Goal: Communication & Community: Answer question/provide support

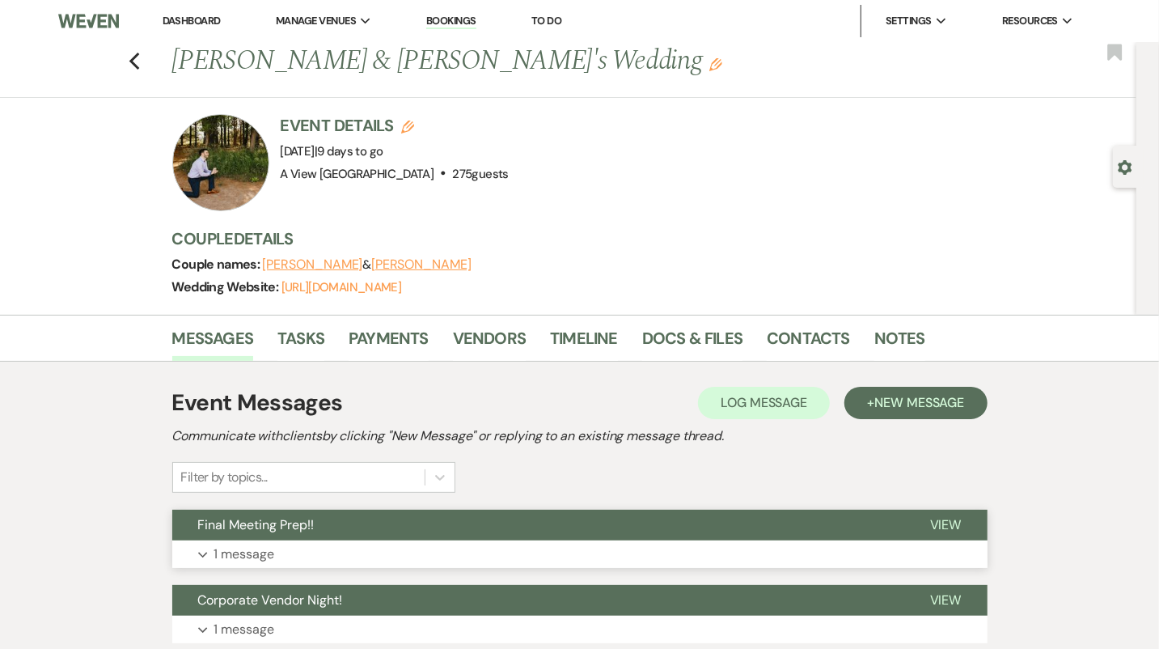
drag, startPoint x: 0, startPoint y: 0, endPoint x: 572, endPoint y: 544, distance: 789.1
click at [572, 544] on button "Expand 1 message" at bounding box center [579, 554] width 815 height 28
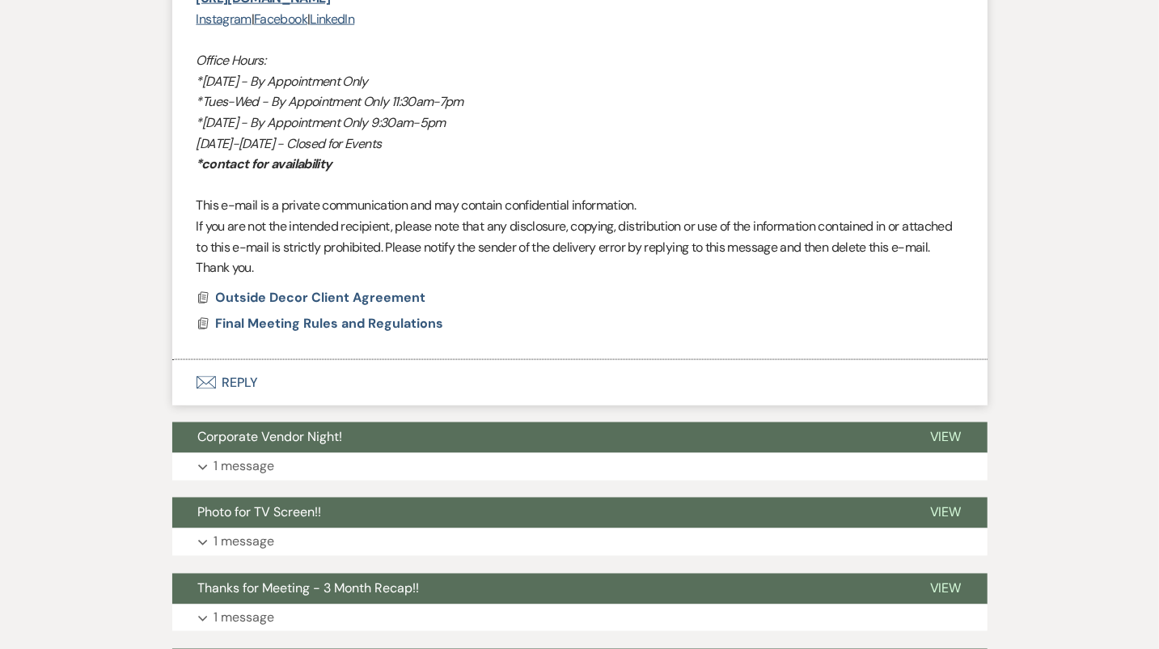
scroll to position [1323, 0]
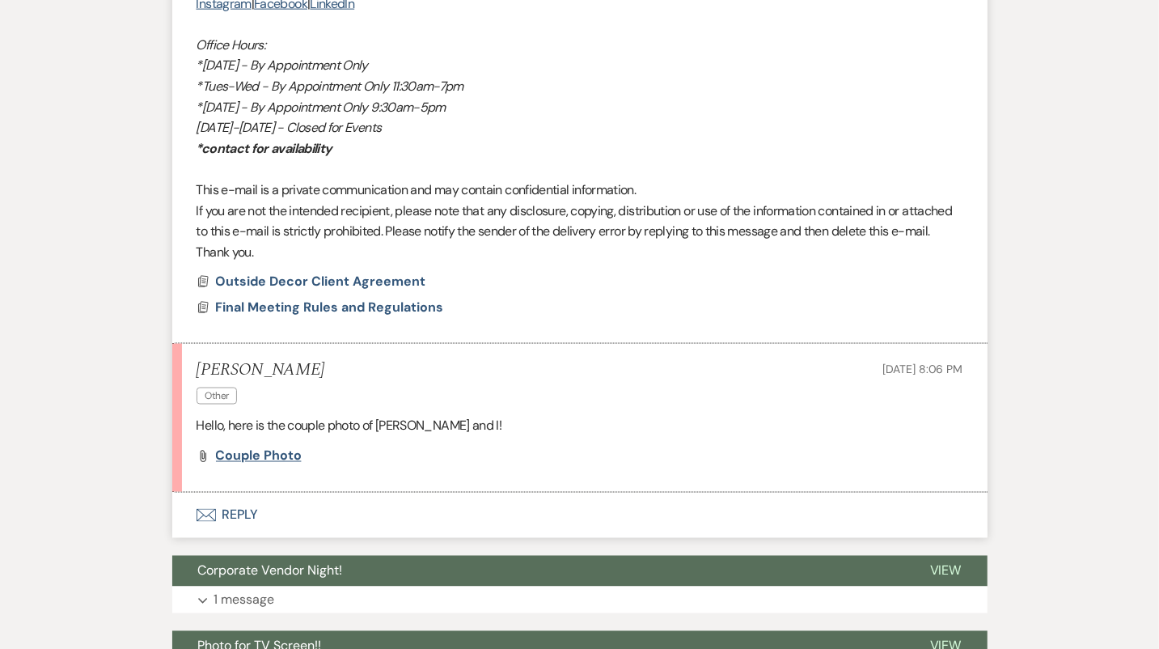
click at [269, 456] on span "Couple photo" at bounding box center [259, 455] width 86 height 17
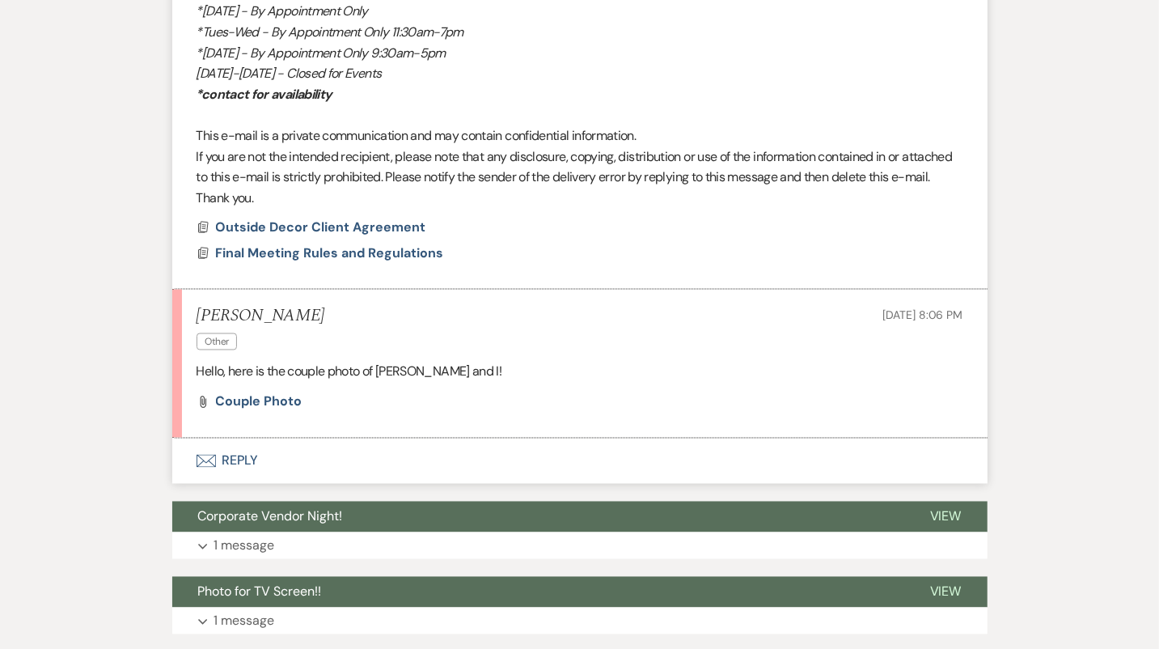
scroll to position [1478, 0]
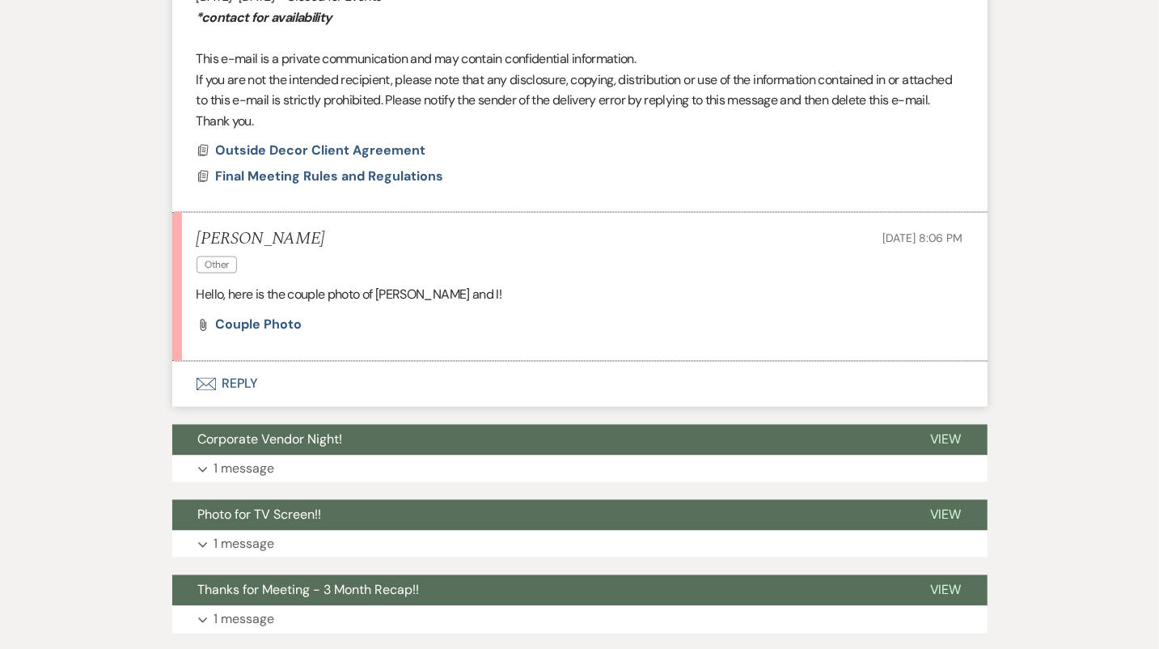
scroll to position [1455, 0]
click at [340, 147] on span "Outside Decor Client Agreement" at bounding box center [321, 149] width 210 height 17
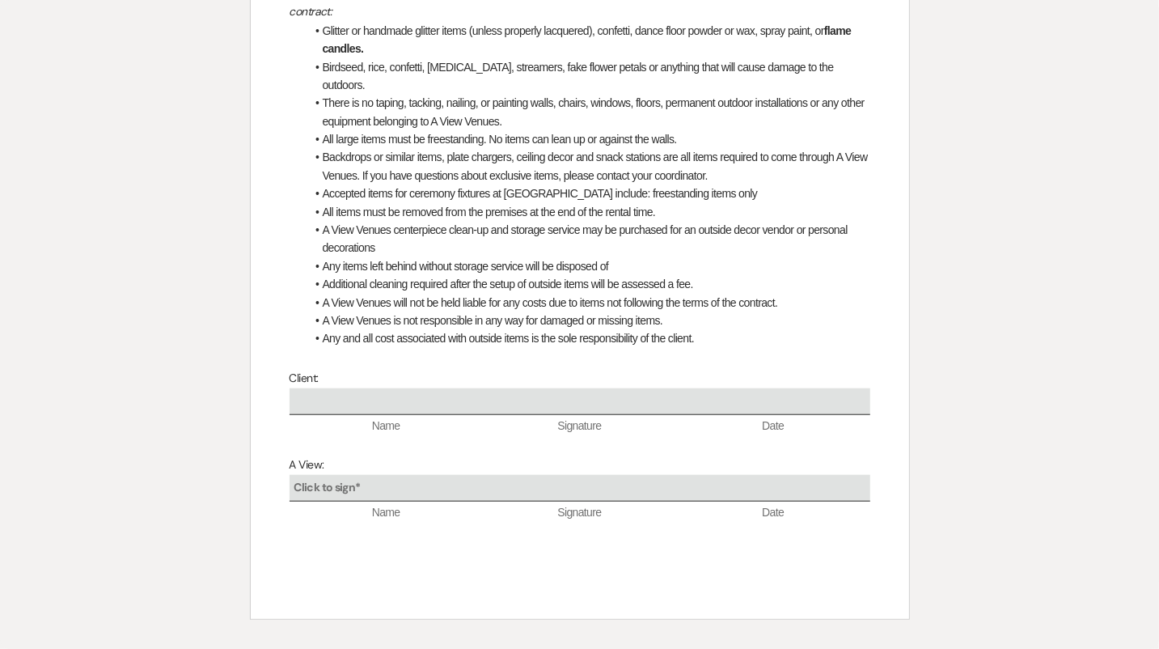
scroll to position [0, 0]
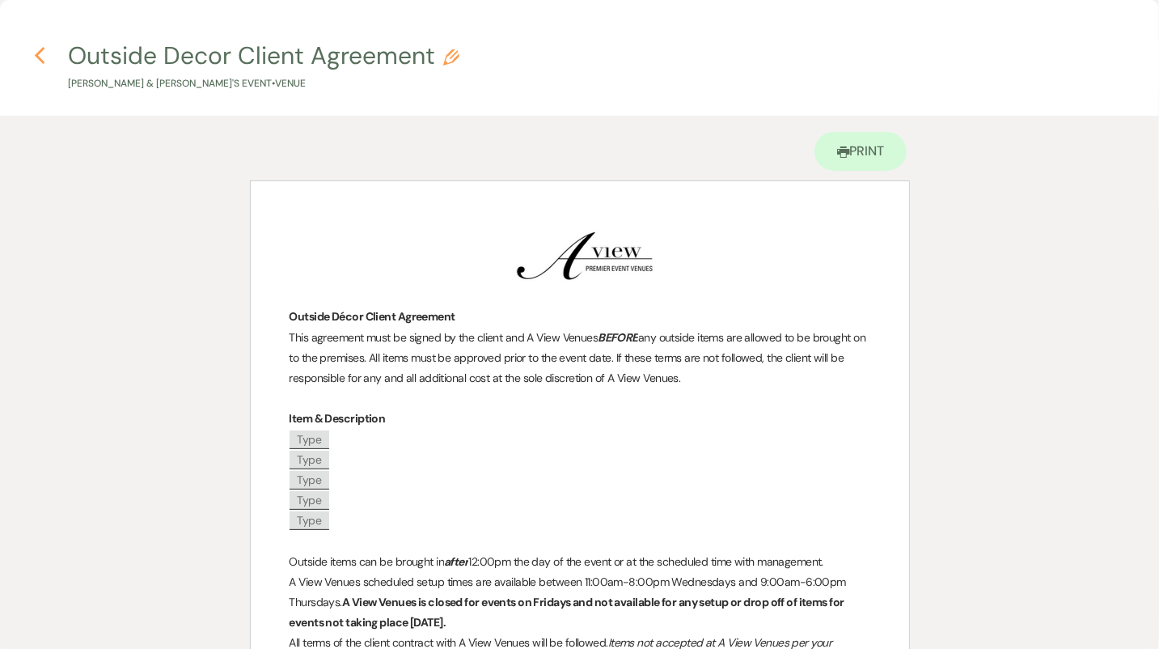
click at [34, 52] on icon "Previous" at bounding box center [40, 55] width 12 height 19
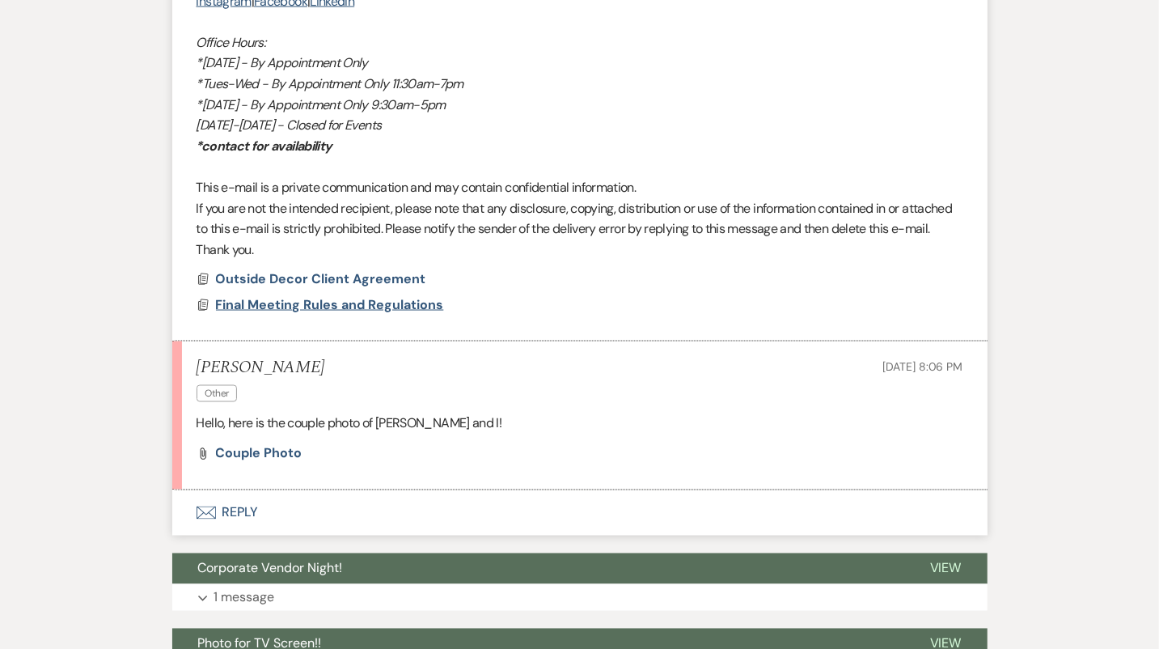
scroll to position [1319, 0]
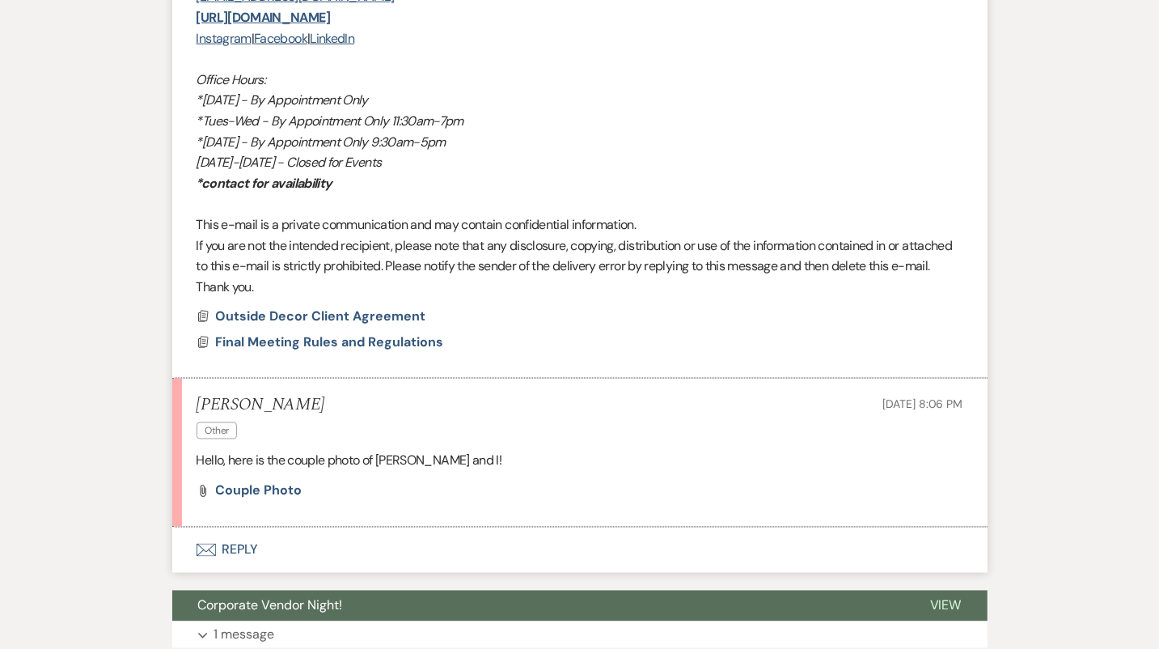
scroll to position [1432, 0]
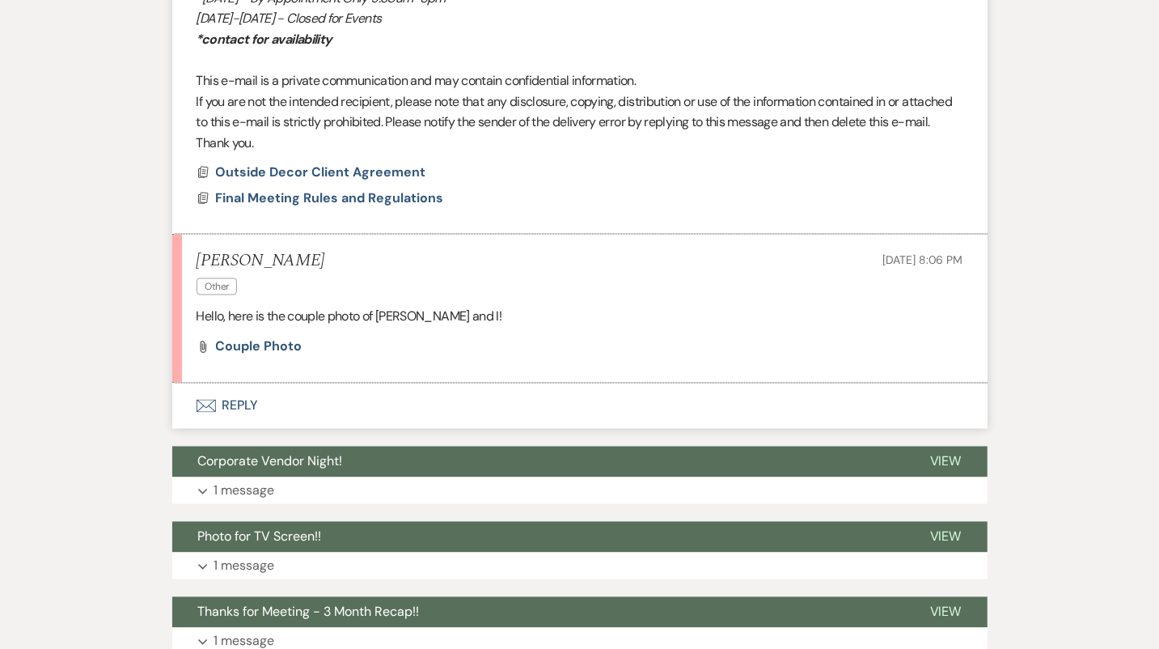
click at [314, 408] on button "Envelope Reply" at bounding box center [579, 405] width 815 height 45
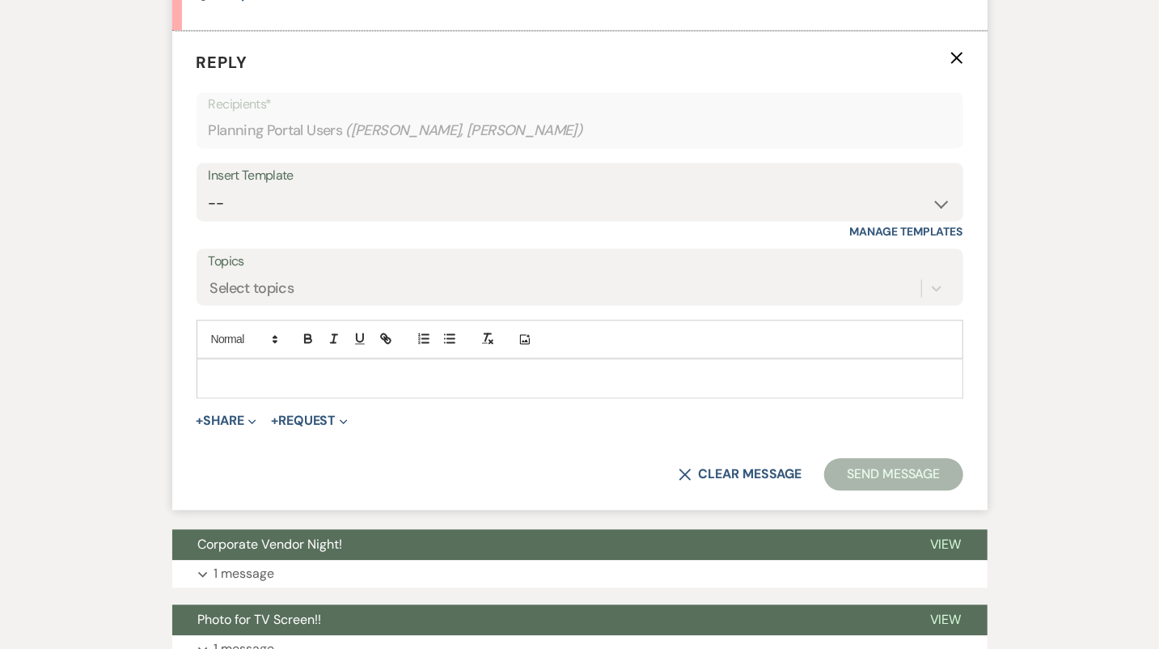
scroll to position [1791, 0]
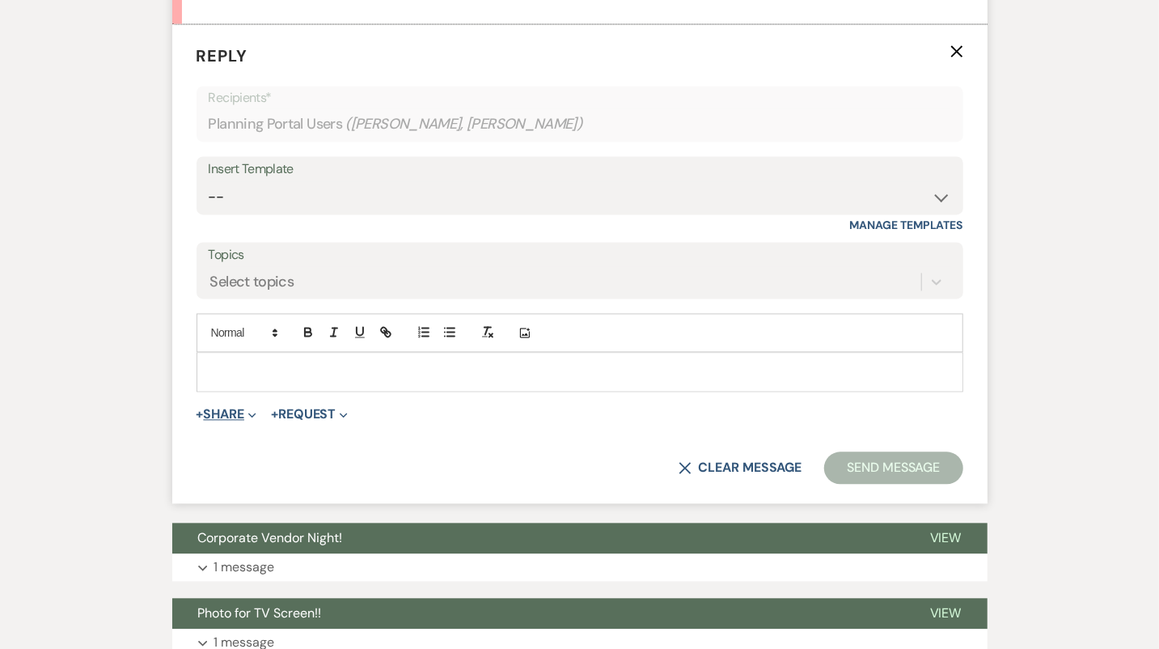
click at [251, 412] on span "Expand" at bounding box center [250, 413] width 12 height 17
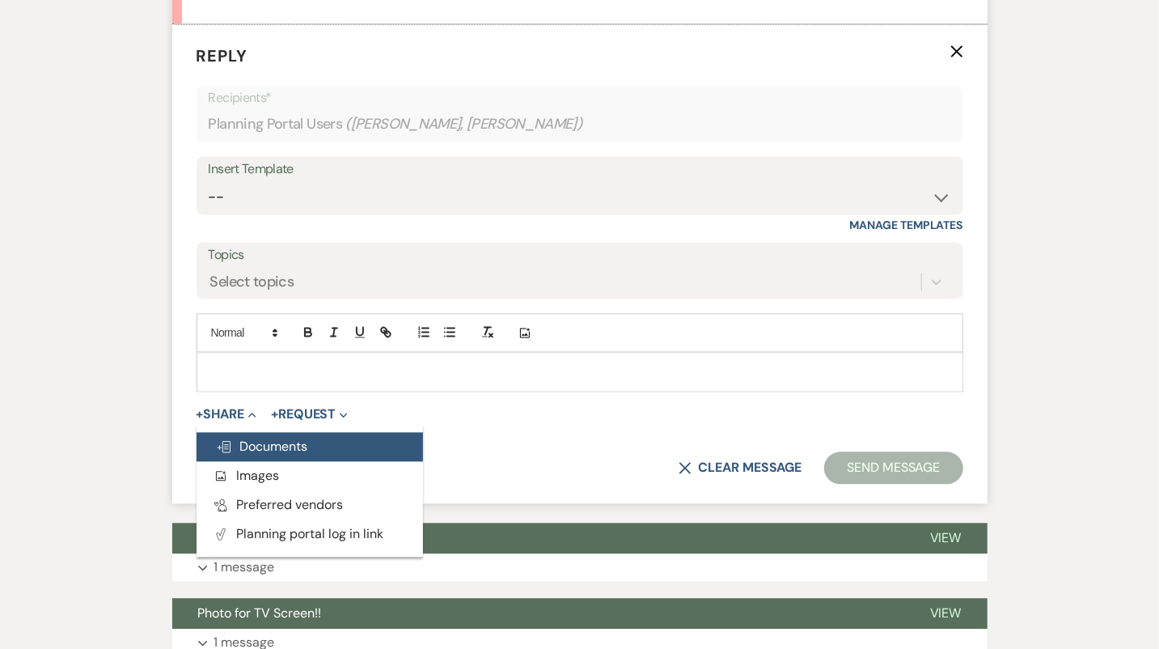
click at [267, 438] on span "Doc Upload Documents" at bounding box center [262, 446] width 92 height 17
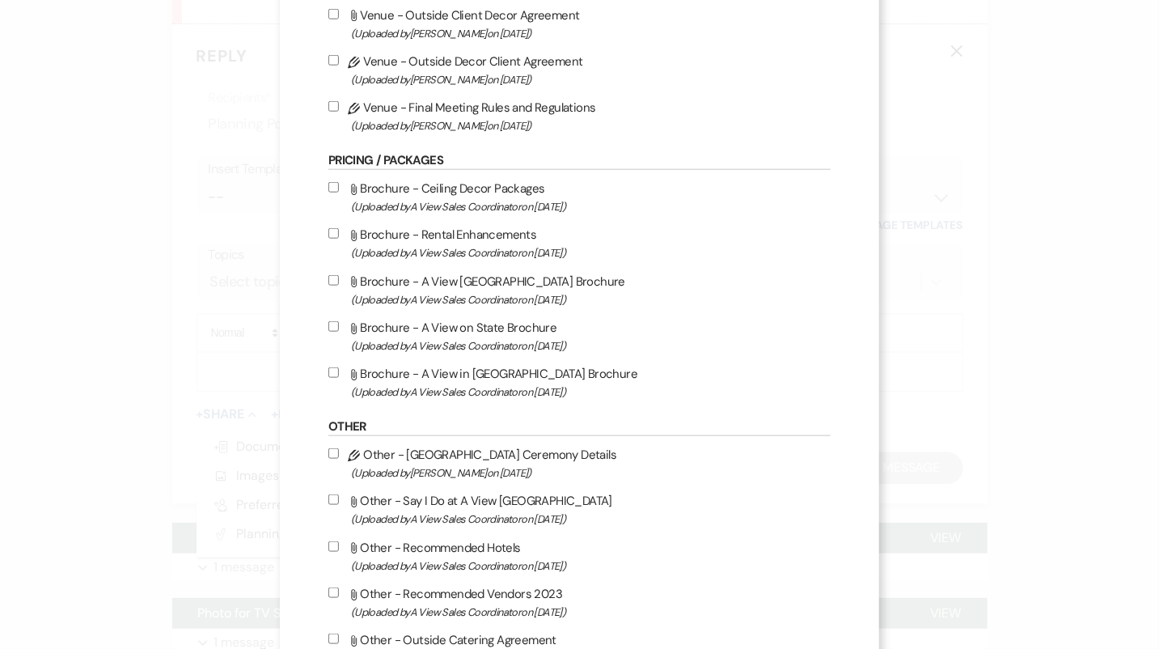
scroll to position [781, 0]
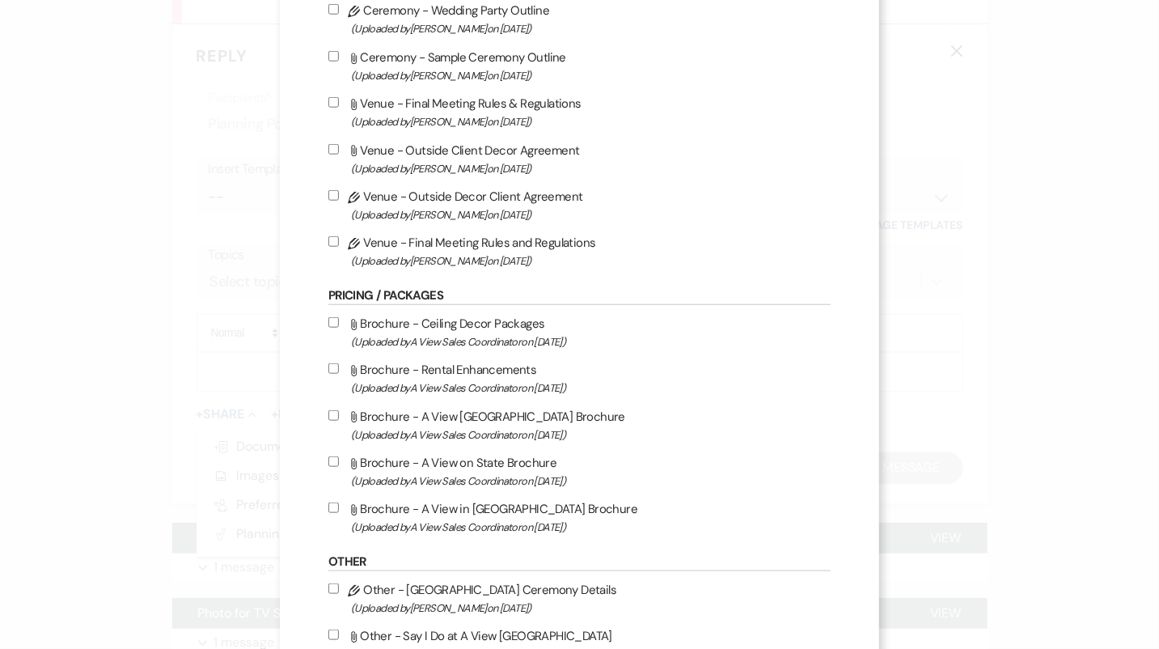
click at [338, 199] on input "Pencil Venue - Outside Decor Client Agreement (Uploaded by Britney McLaughlin o…" at bounding box center [333, 195] width 11 height 11
checkbox input "true"
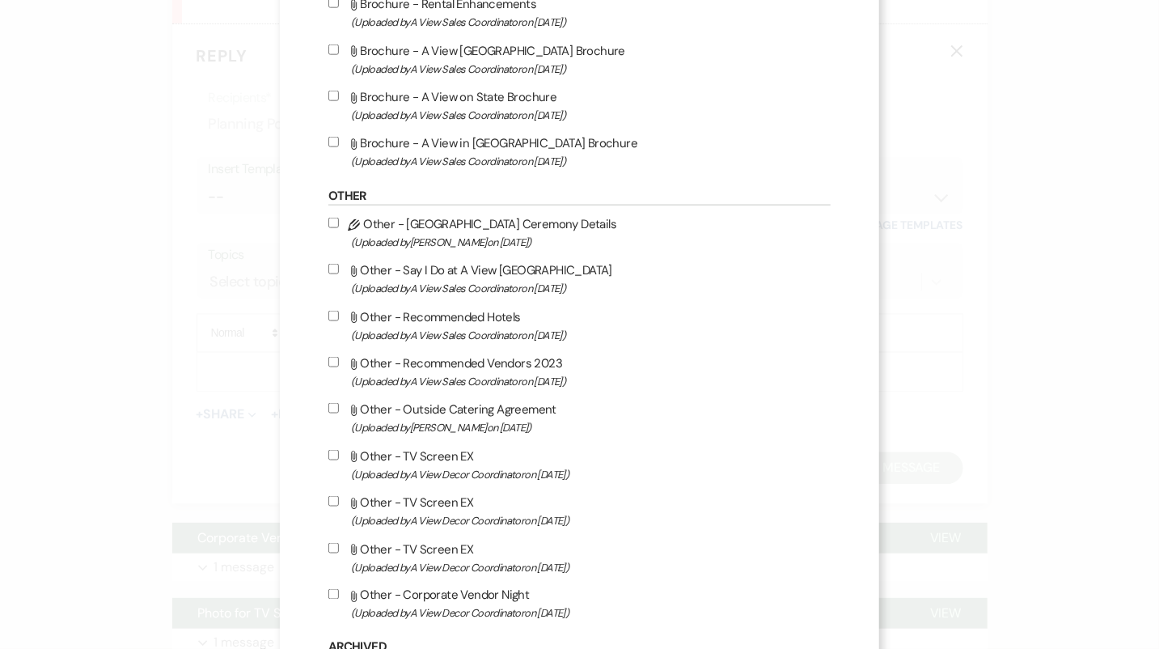
scroll to position [1351, 0]
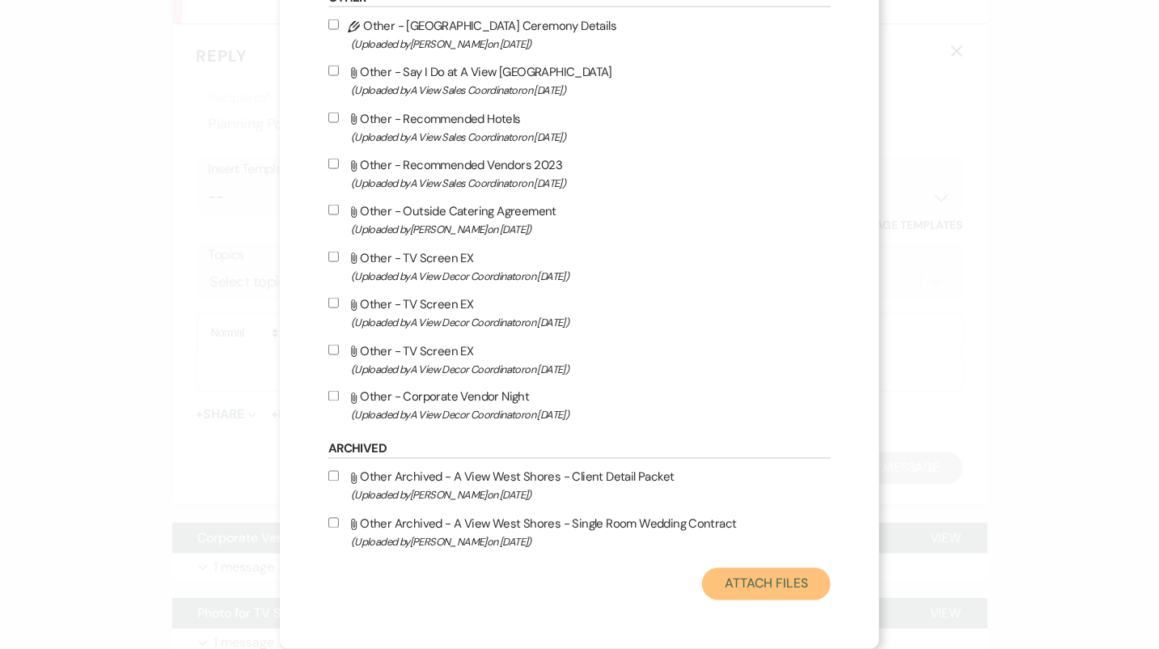
click at [739, 588] on button "Attach Files" at bounding box center [766, 584] width 129 height 32
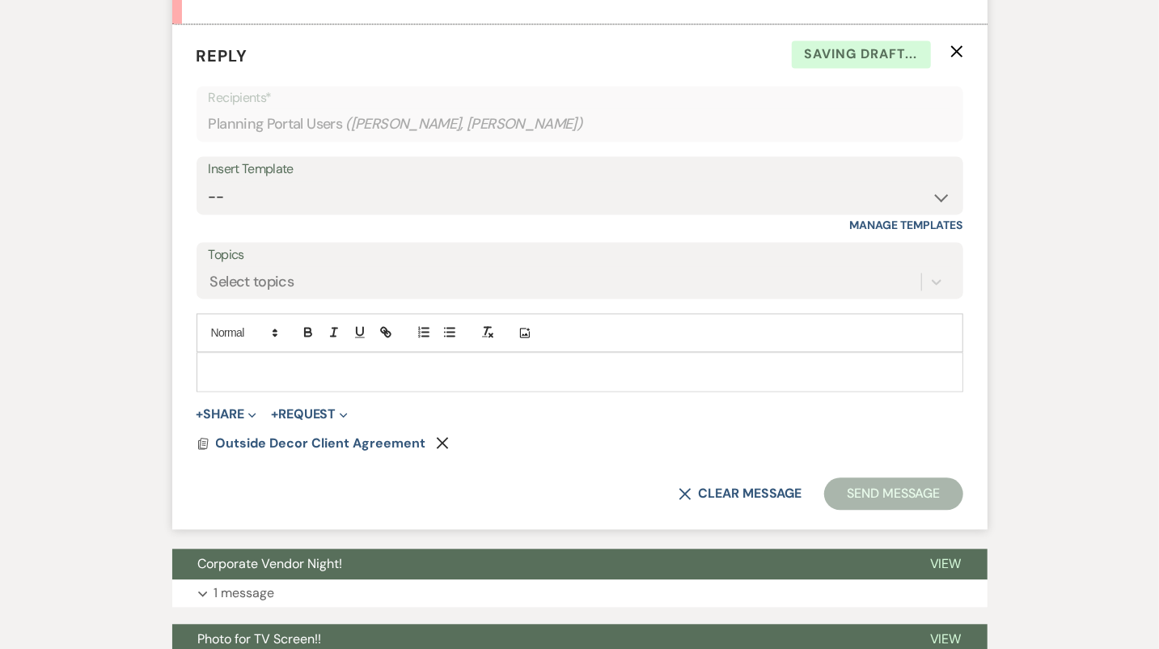
click at [315, 372] on p at bounding box center [580, 371] width 741 height 18
click at [892, 491] on button "Send Message" at bounding box center [893, 493] width 138 height 32
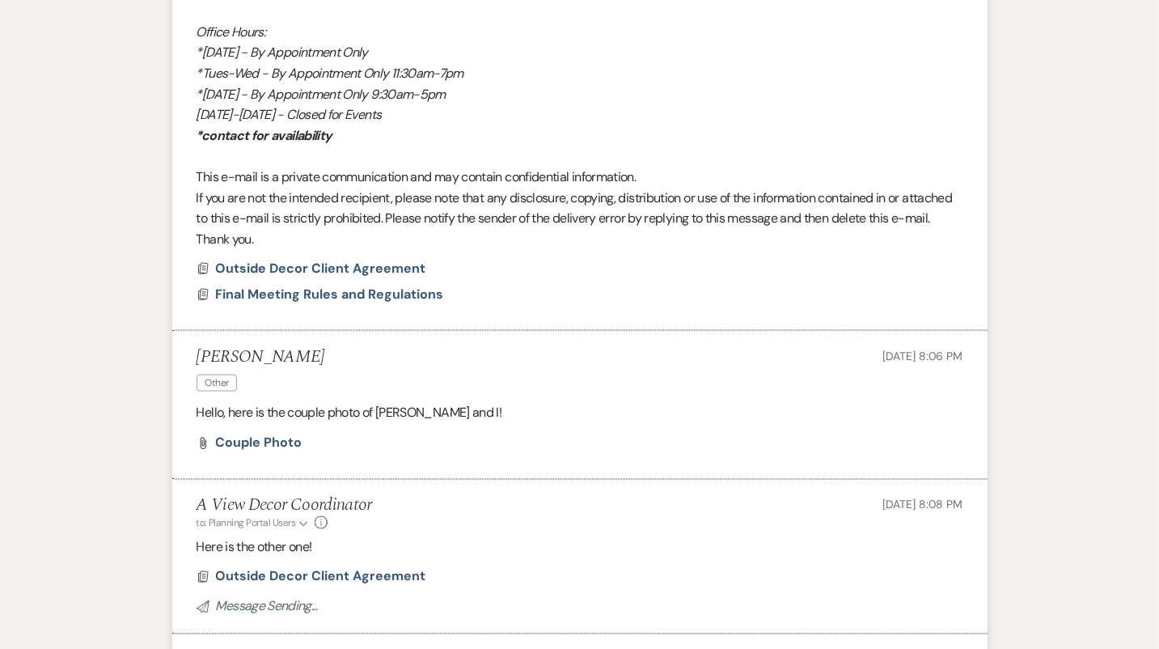
scroll to position [1222, 0]
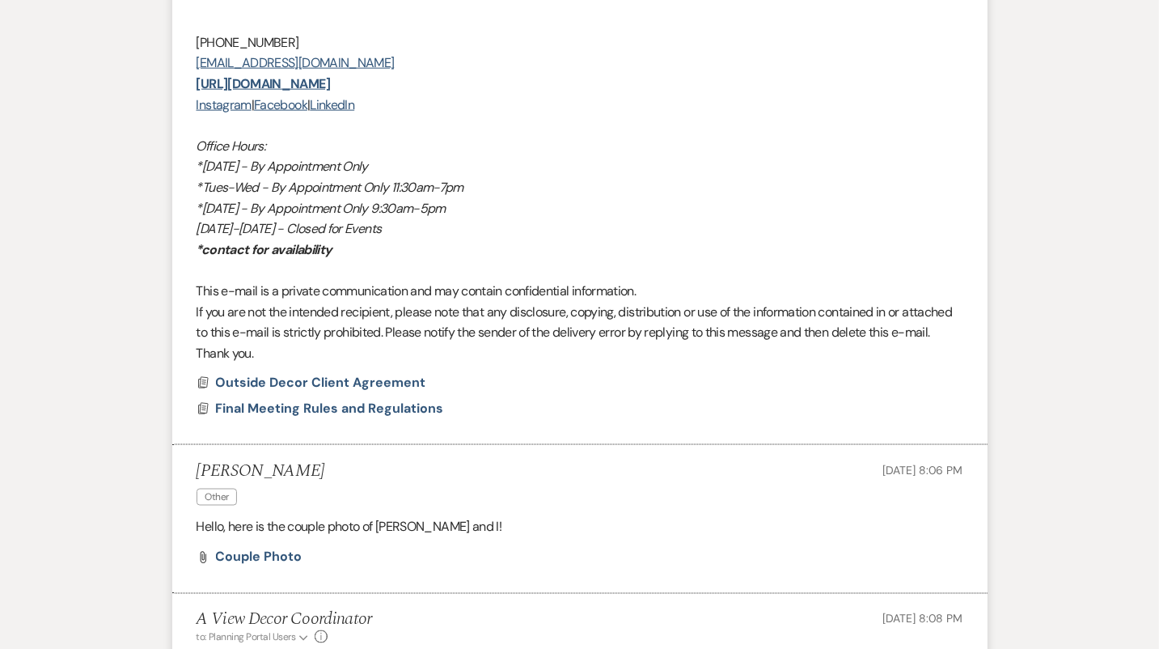
click at [514, 277] on p at bounding box center [580, 270] width 767 height 21
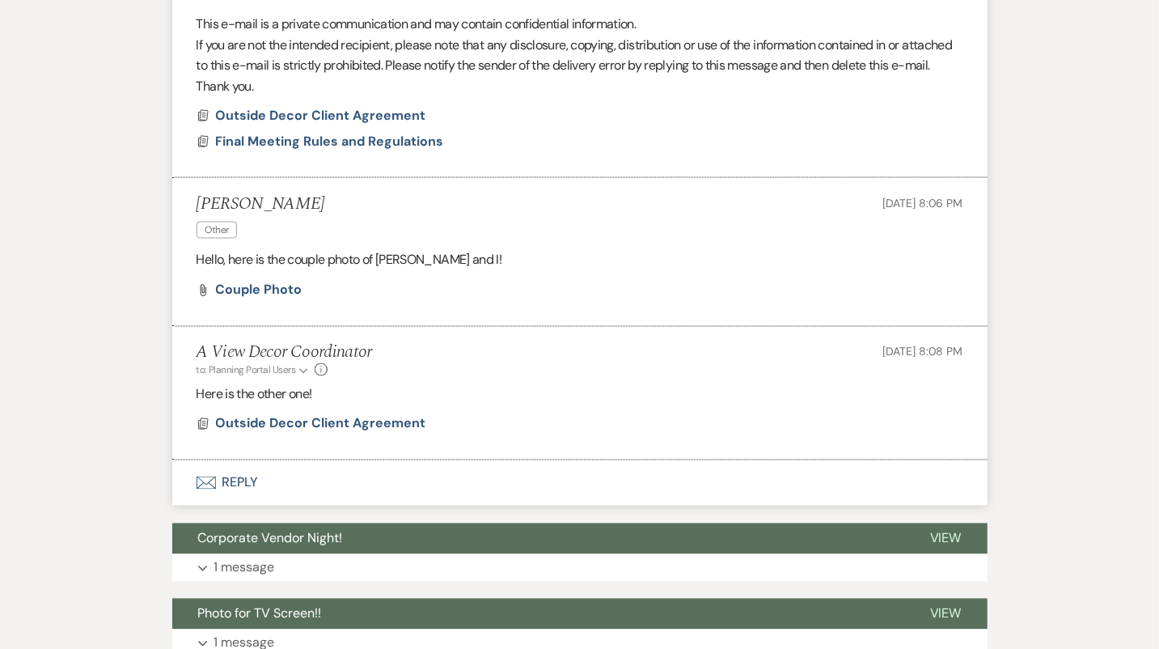
scroll to position [1485, 0]
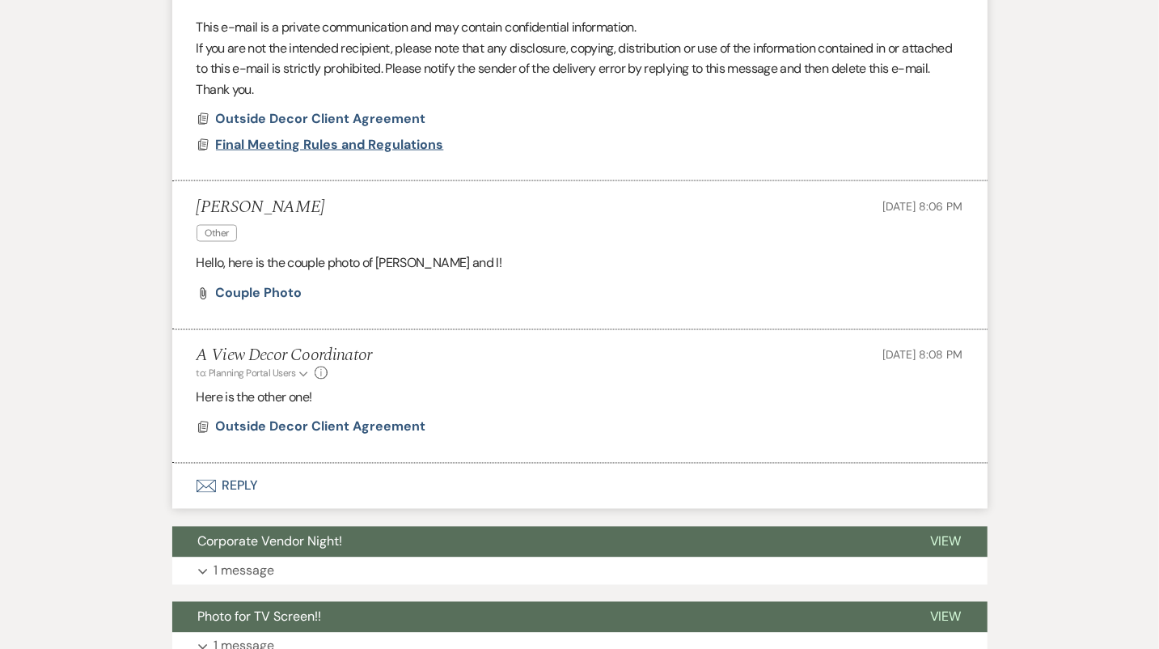
click at [345, 147] on span "Final Meeting Rules and Regulations" at bounding box center [330, 144] width 228 height 17
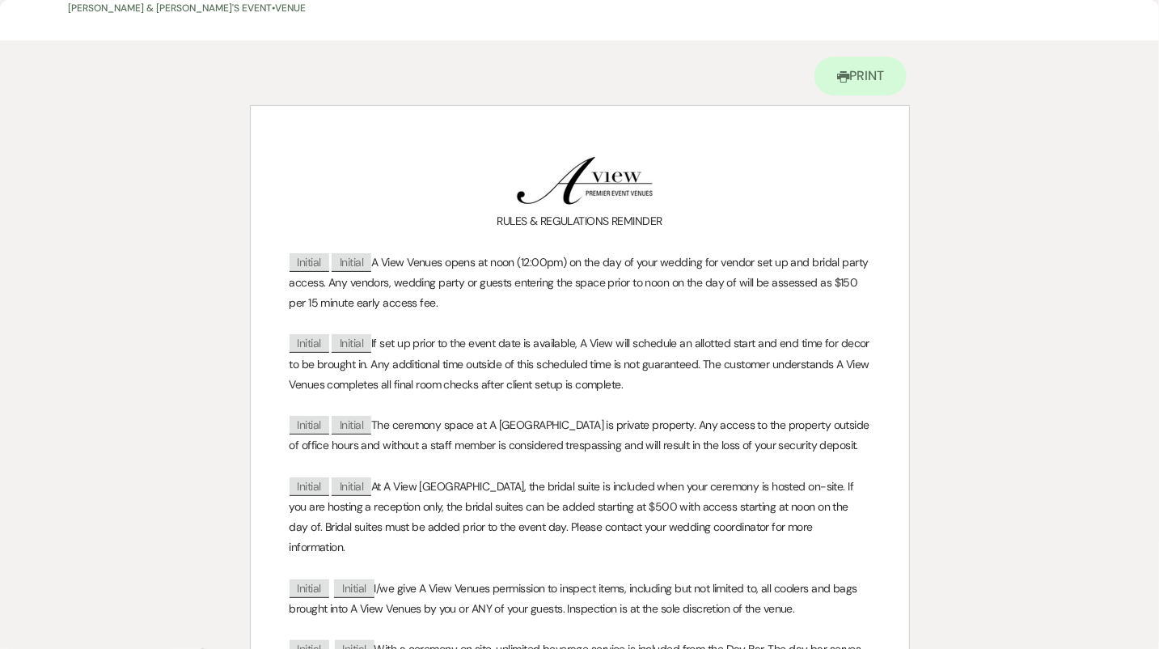
scroll to position [0, 0]
